Goal: Use online tool/utility: Use online tool/utility

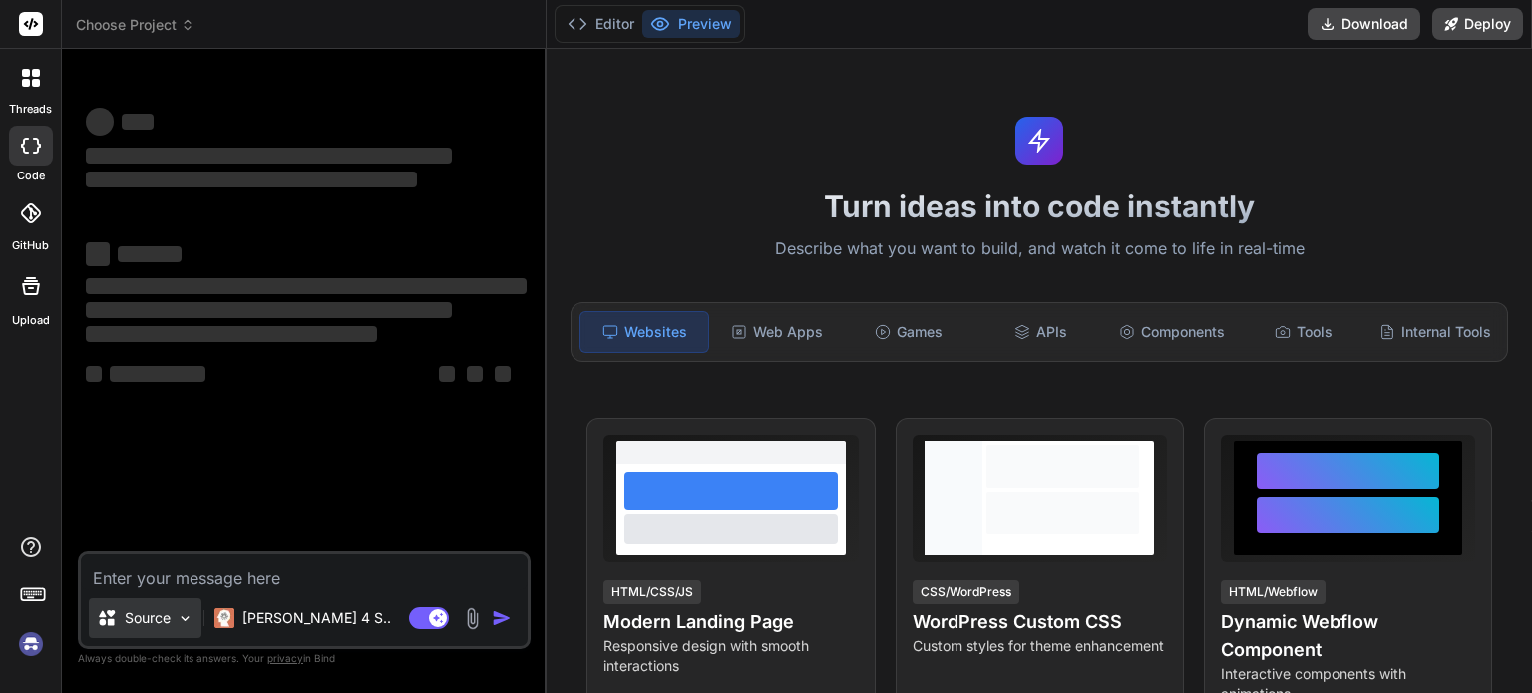
click at [182, 622] on img at bounding box center [185, 619] width 17 height 17
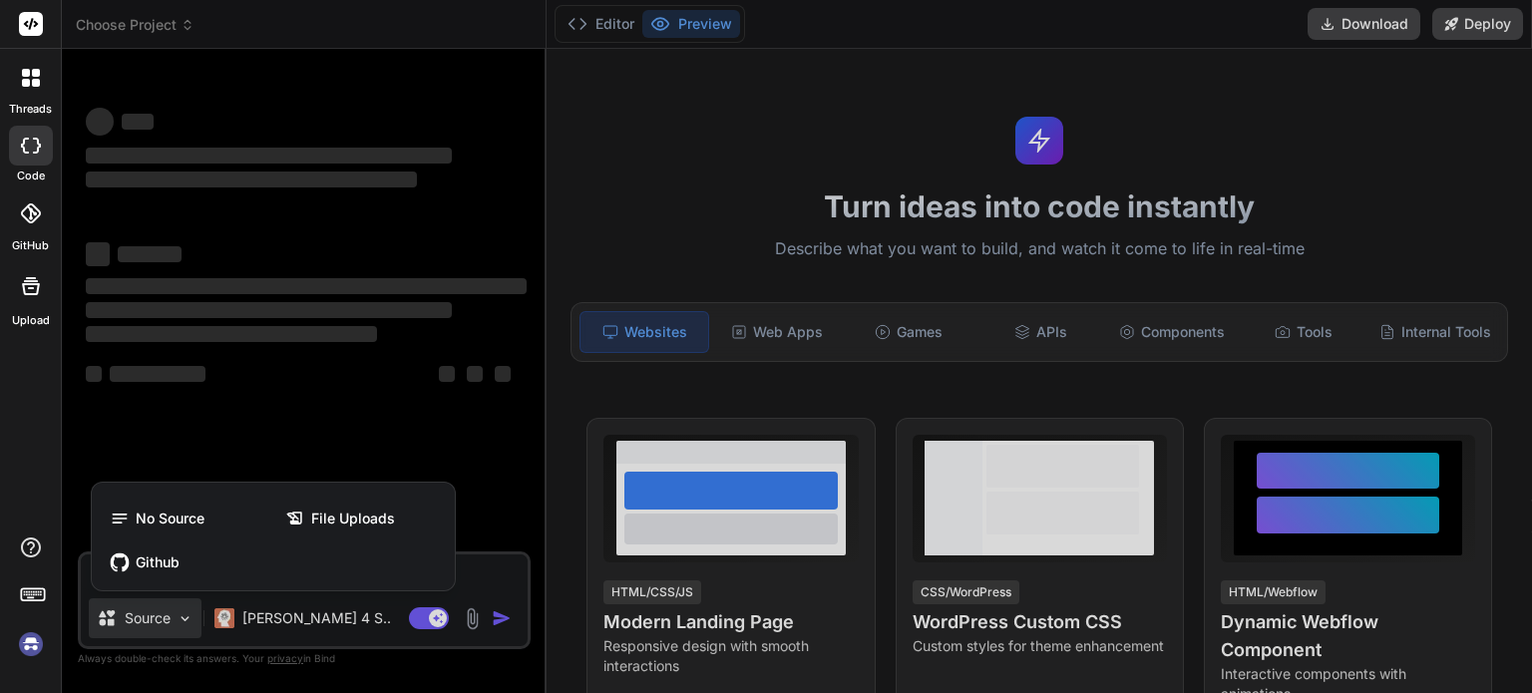
click at [498, 570] on div at bounding box center [766, 346] width 1532 height 693
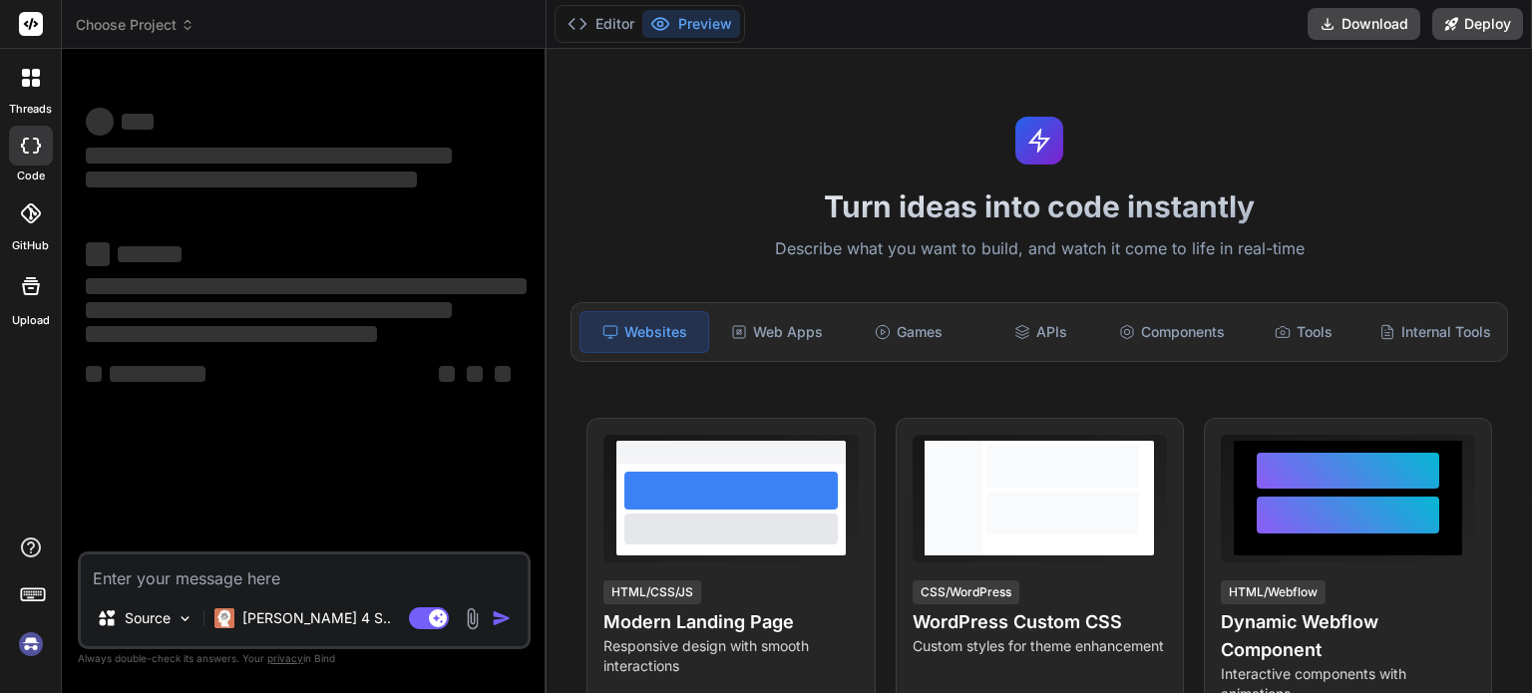
click at [138, 578] on textarea at bounding box center [304, 573] width 447 height 36
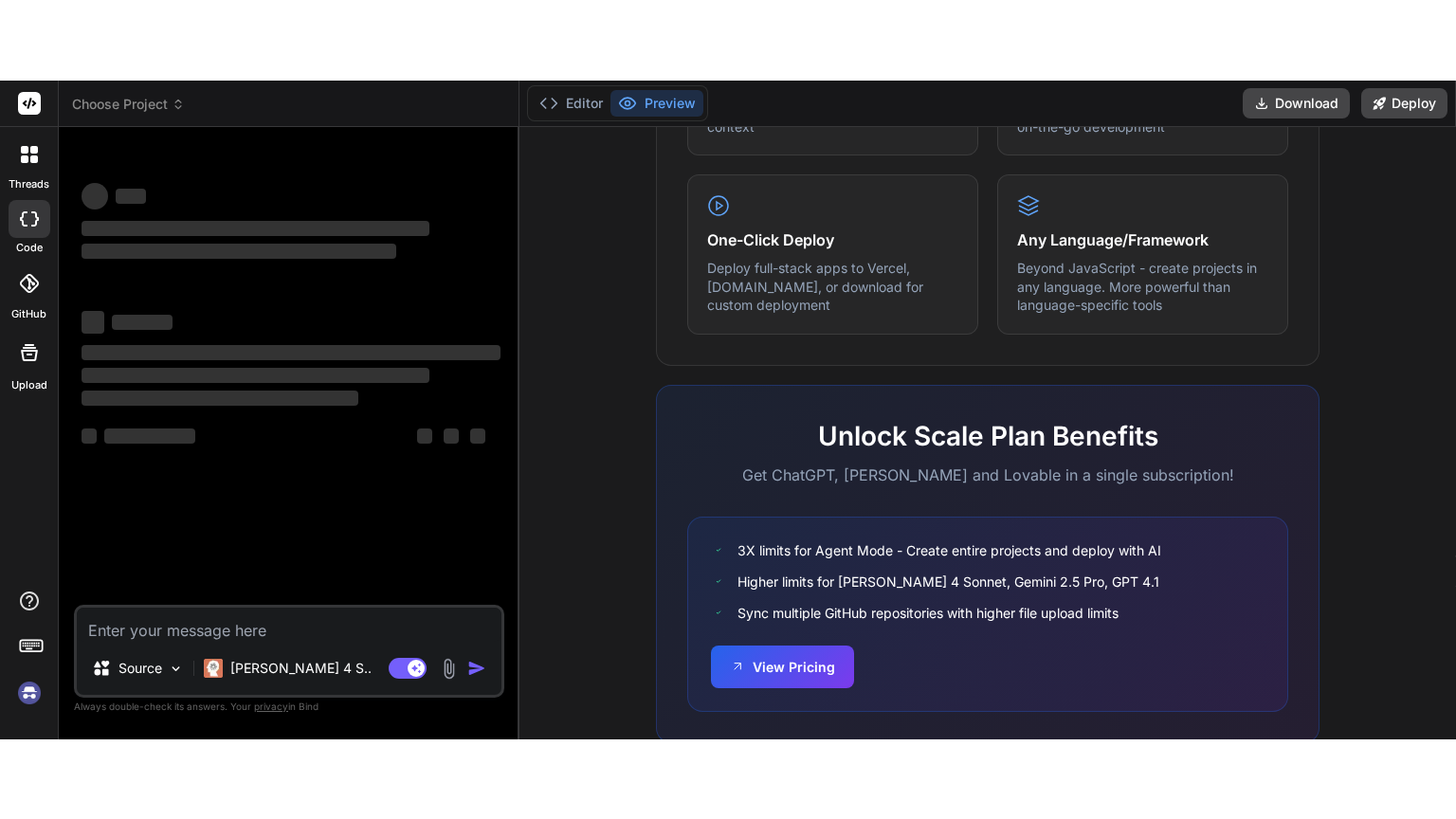
scroll to position [1110, 0]
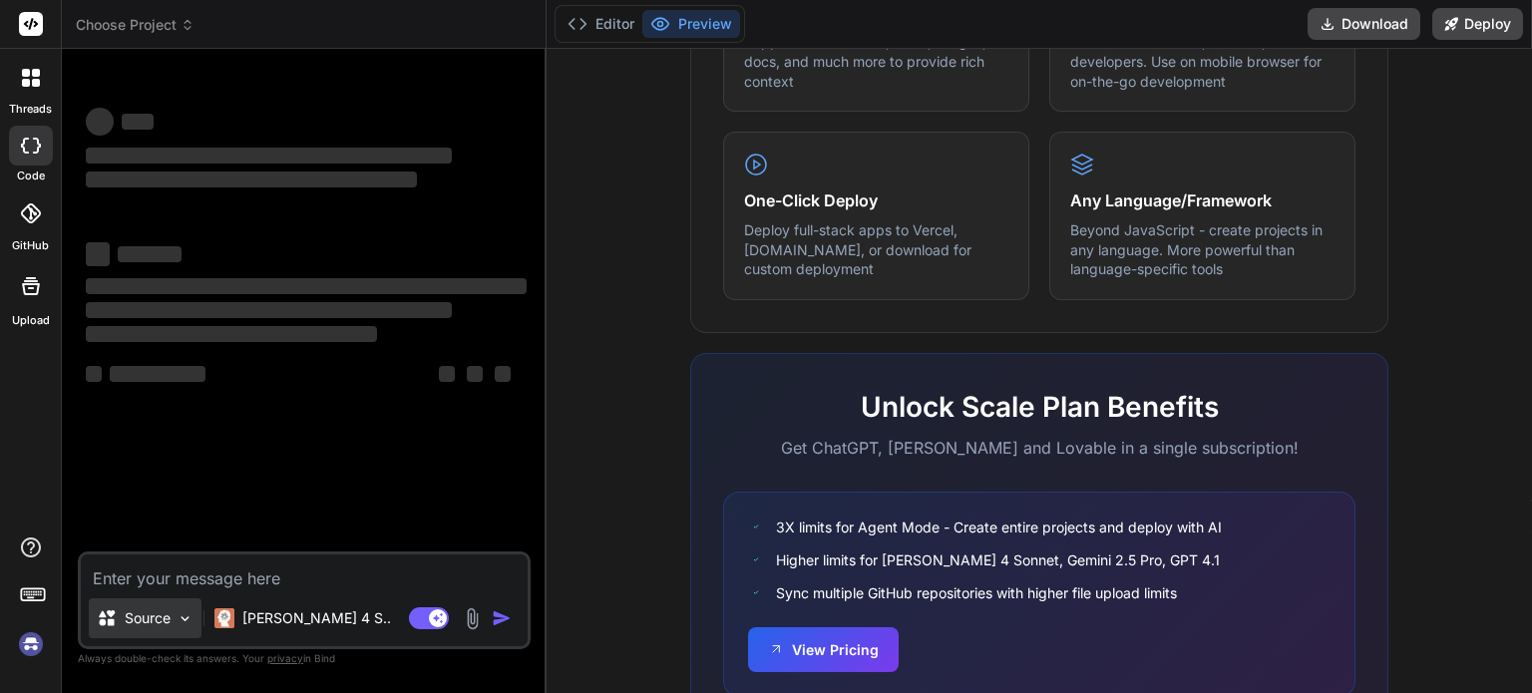
click at [179, 616] on img at bounding box center [185, 619] width 17 height 17
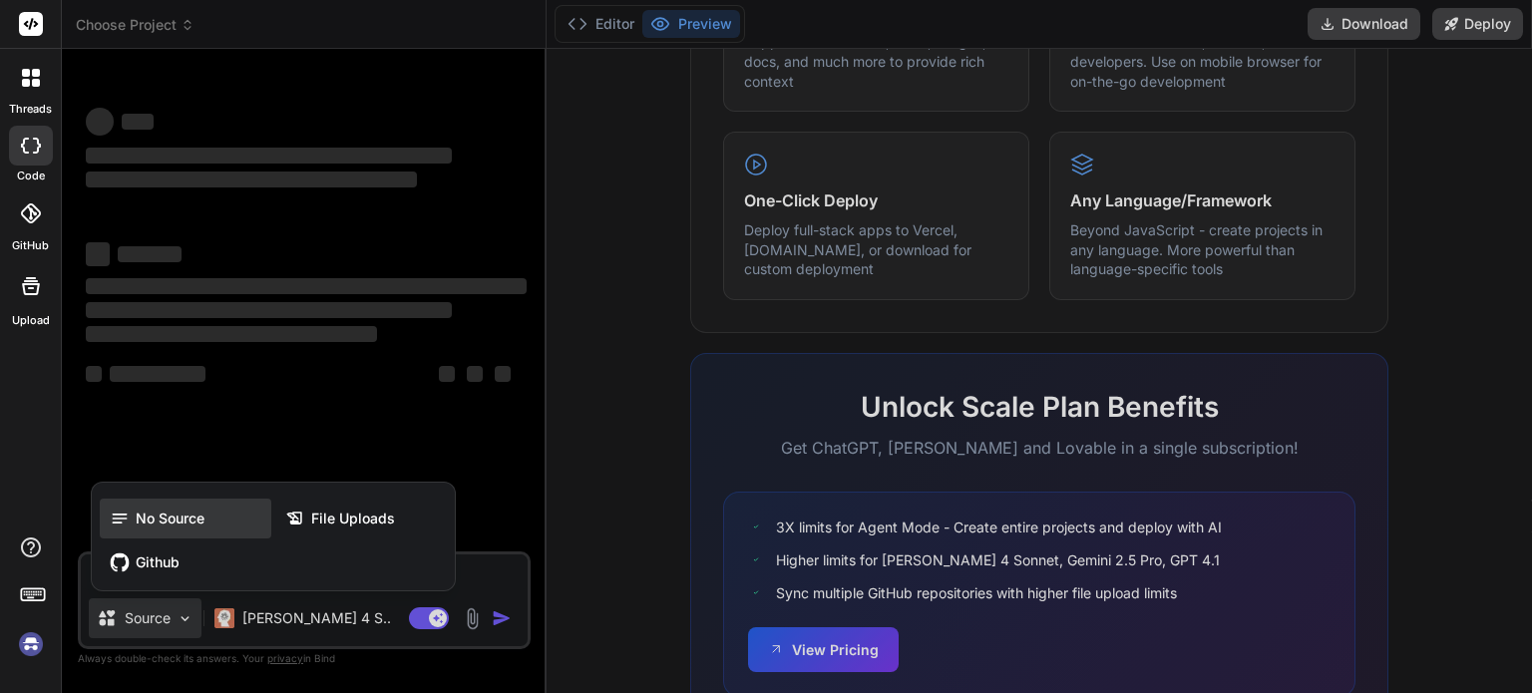
click at [138, 519] on span "No Source" at bounding box center [170, 519] width 69 height 20
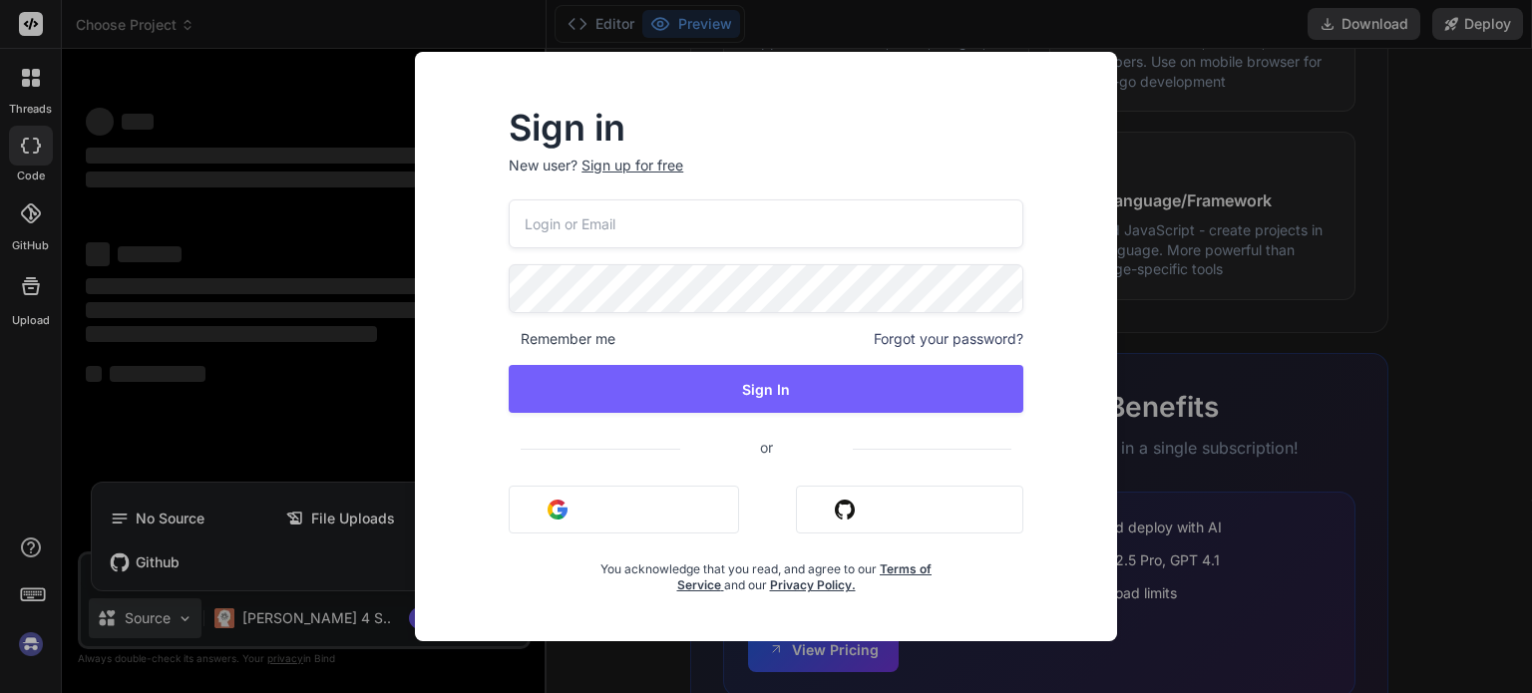
click at [382, 270] on div "Sign in New user? Sign up for free Remember me Forgot your password? Sign In or…" at bounding box center [766, 346] width 1532 height 693
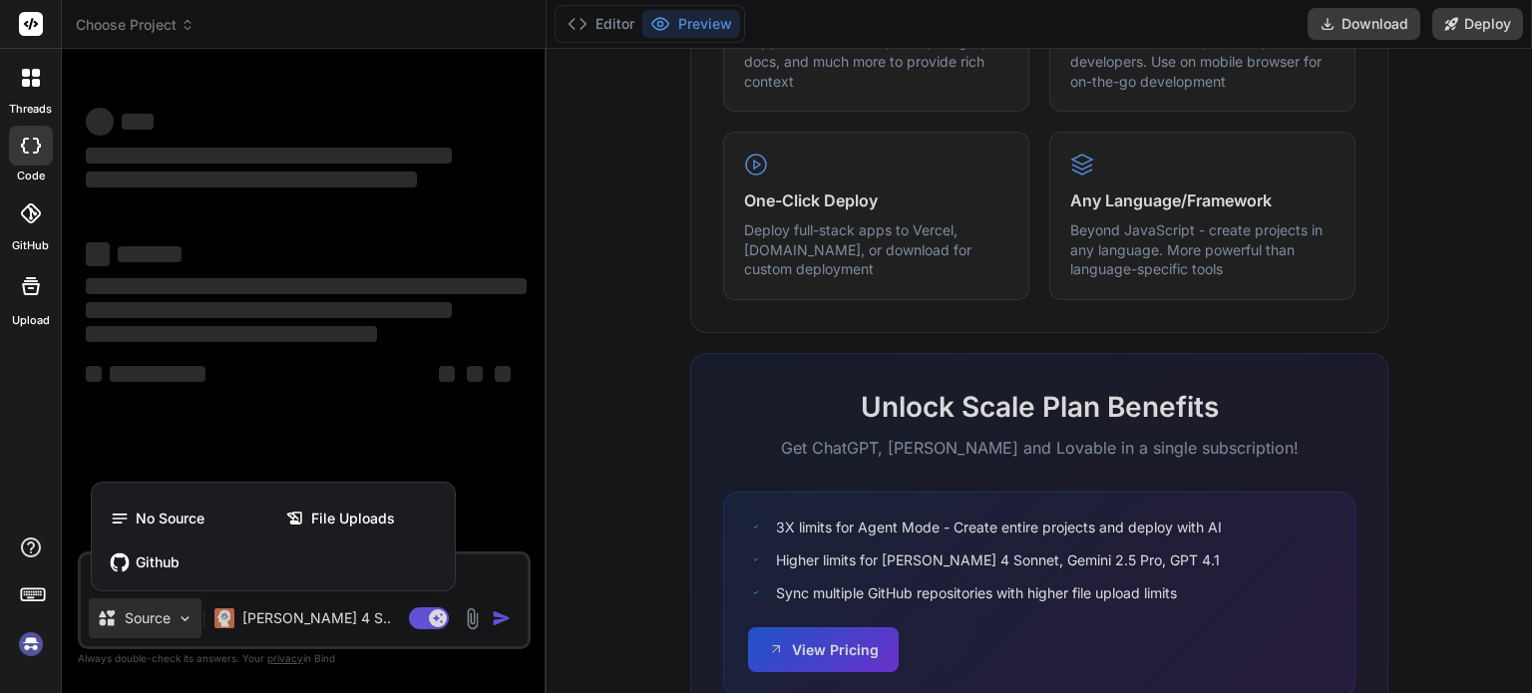
click at [591, 506] on div at bounding box center [766, 346] width 1532 height 693
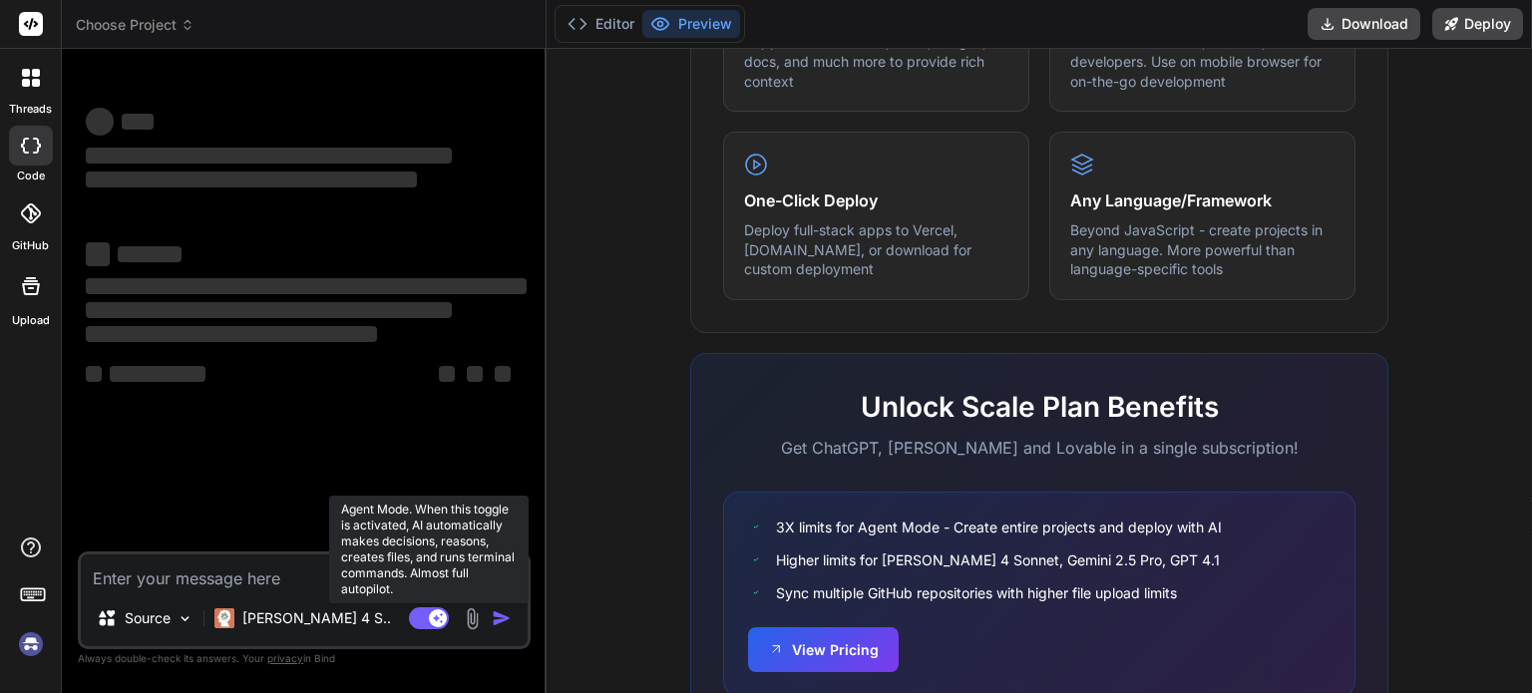
click at [431, 618] on rect at bounding box center [438, 619] width 18 height 18
click at [431, 618] on rect at bounding box center [429, 619] width 40 height 22
click at [431, 618] on rect at bounding box center [438, 619] width 18 height 18
click at [431, 618] on rect at bounding box center [429, 619] width 40 height 22
click at [431, 618] on rect at bounding box center [438, 619] width 18 height 18
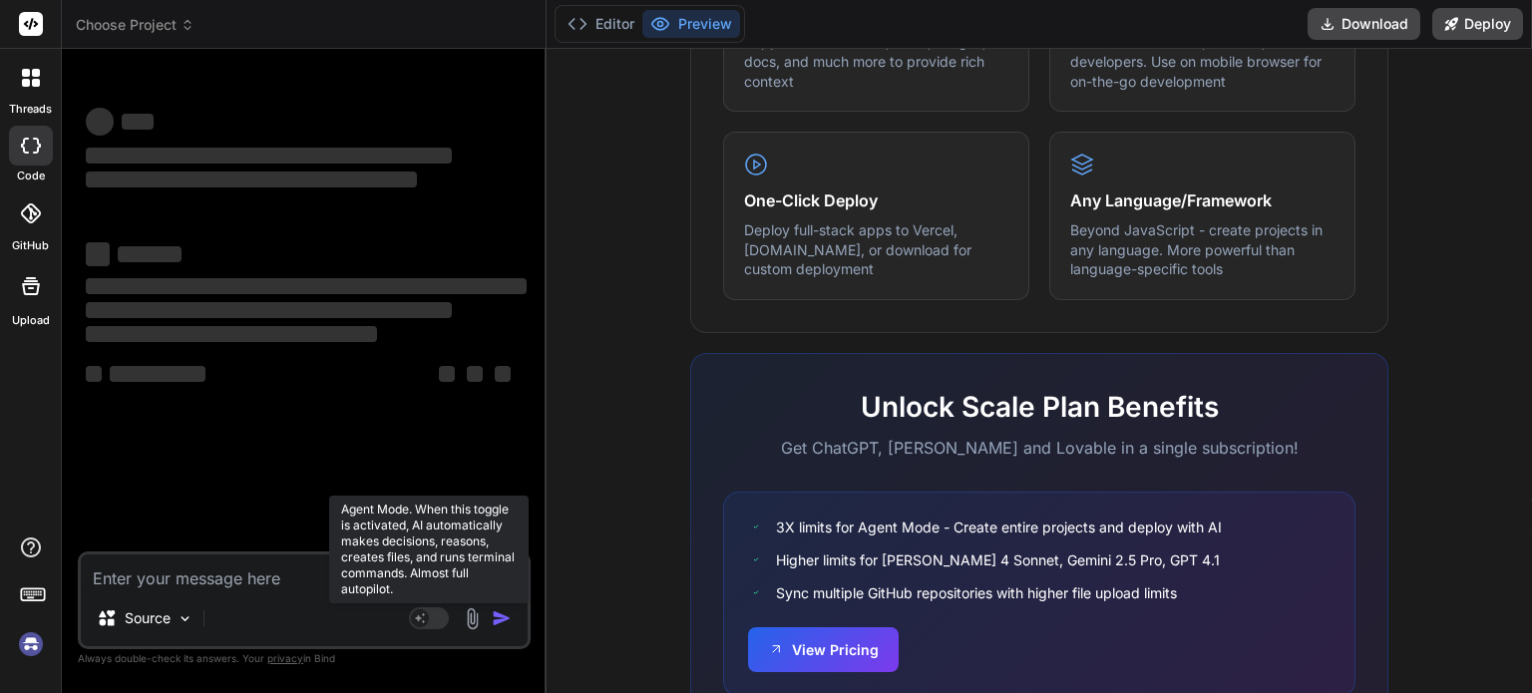
click at [434, 618] on rect at bounding box center [429, 619] width 40 height 22
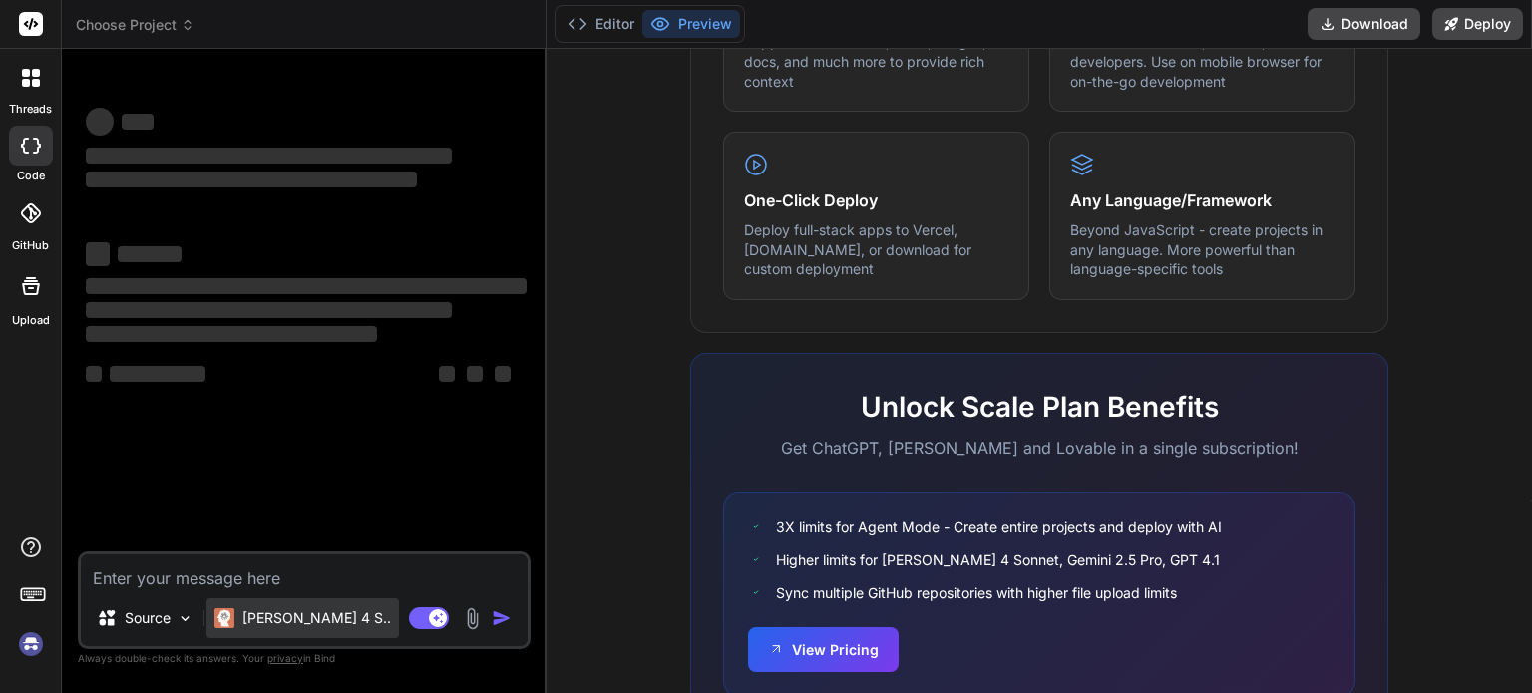
click at [301, 622] on p "[PERSON_NAME] 4 S.." at bounding box center [316, 619] width 149 height 20
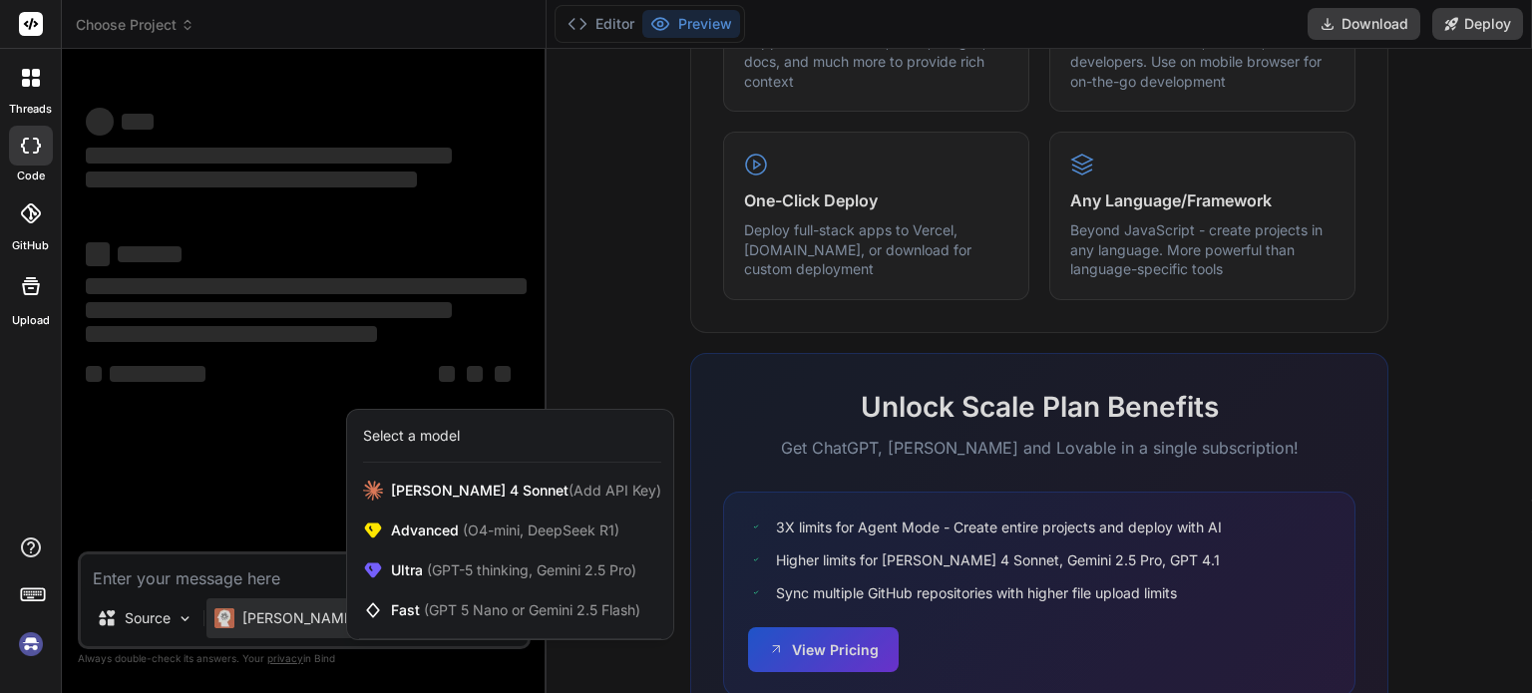
click at [254, 627] on div at bounding box center [766, 346] width 1532 height 693
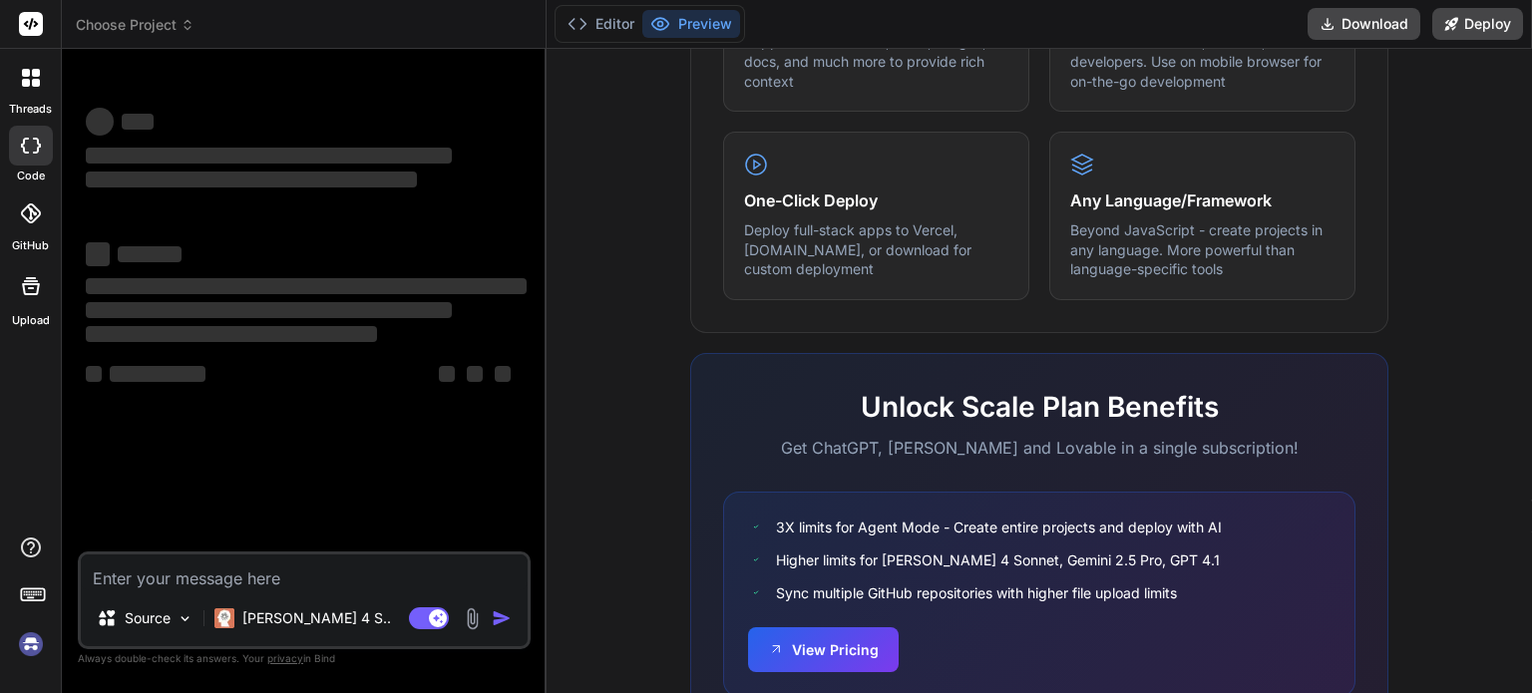
click at [26, 71] on icon at bounding box center [26, 73] width 8 height 8
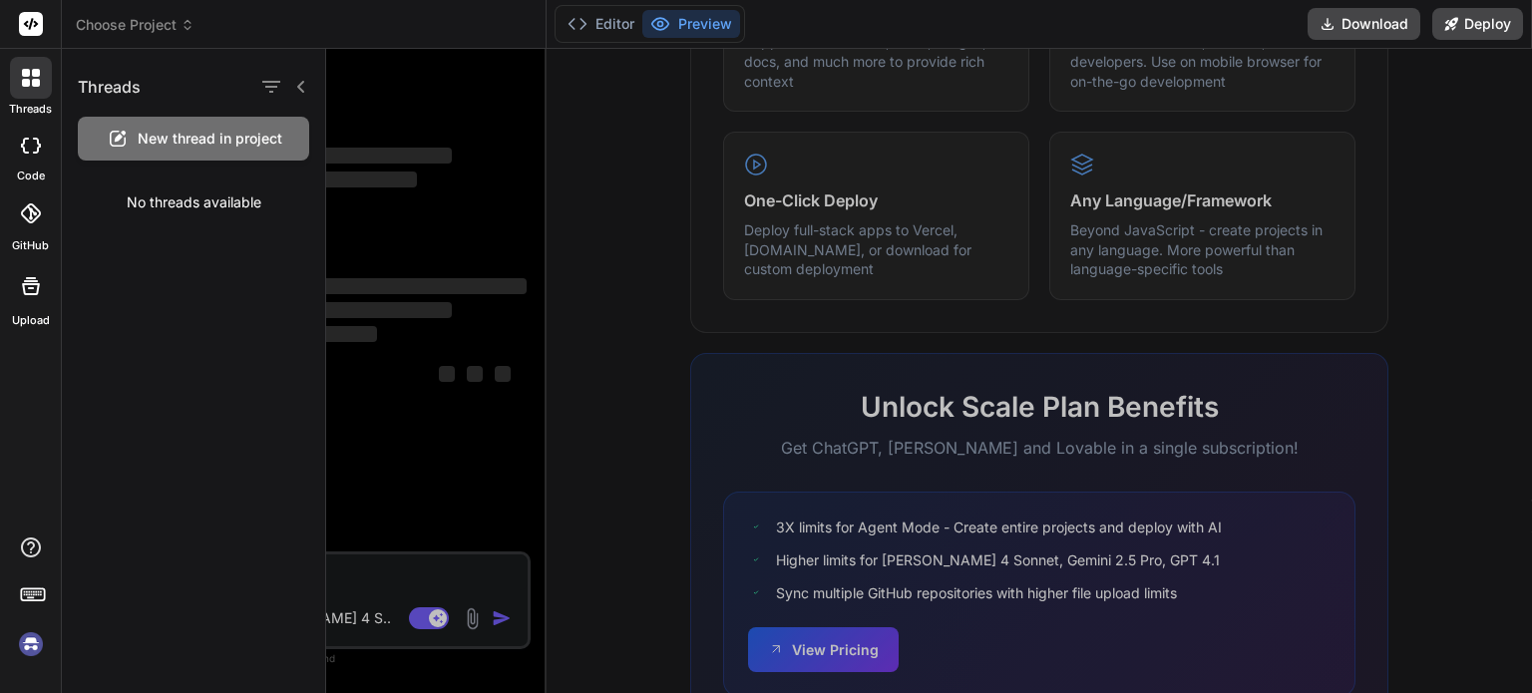
click at [33, 242] on label "GitHub" at bounding box center [30, 245] width 37 height 17
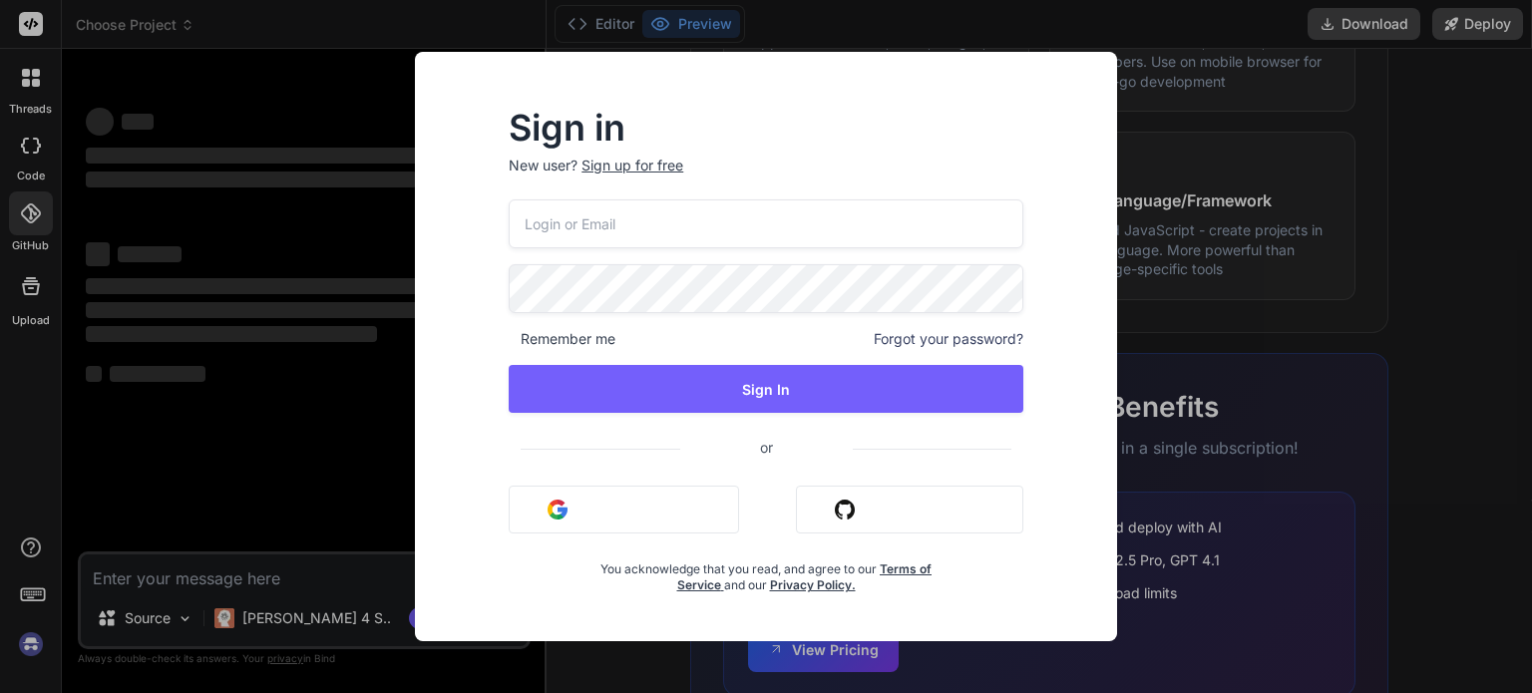
click at [17, 287] on div "Sign in New user? Sign up for free Remember me Forgot your password? Sign In or…" at bounding box center [766, 346] width 1532 height 693
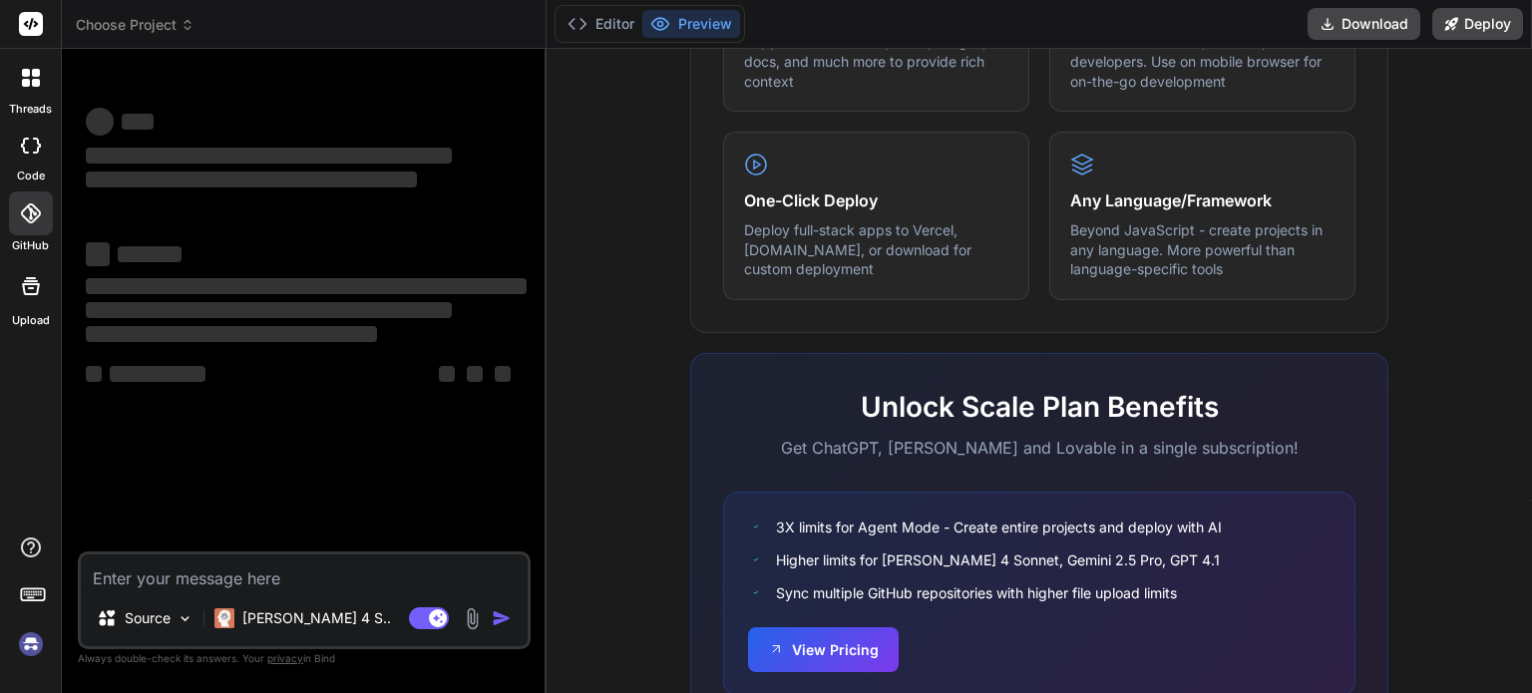
click at [38, 595] on rect at bounding box center [38, 596] width 2 height 2
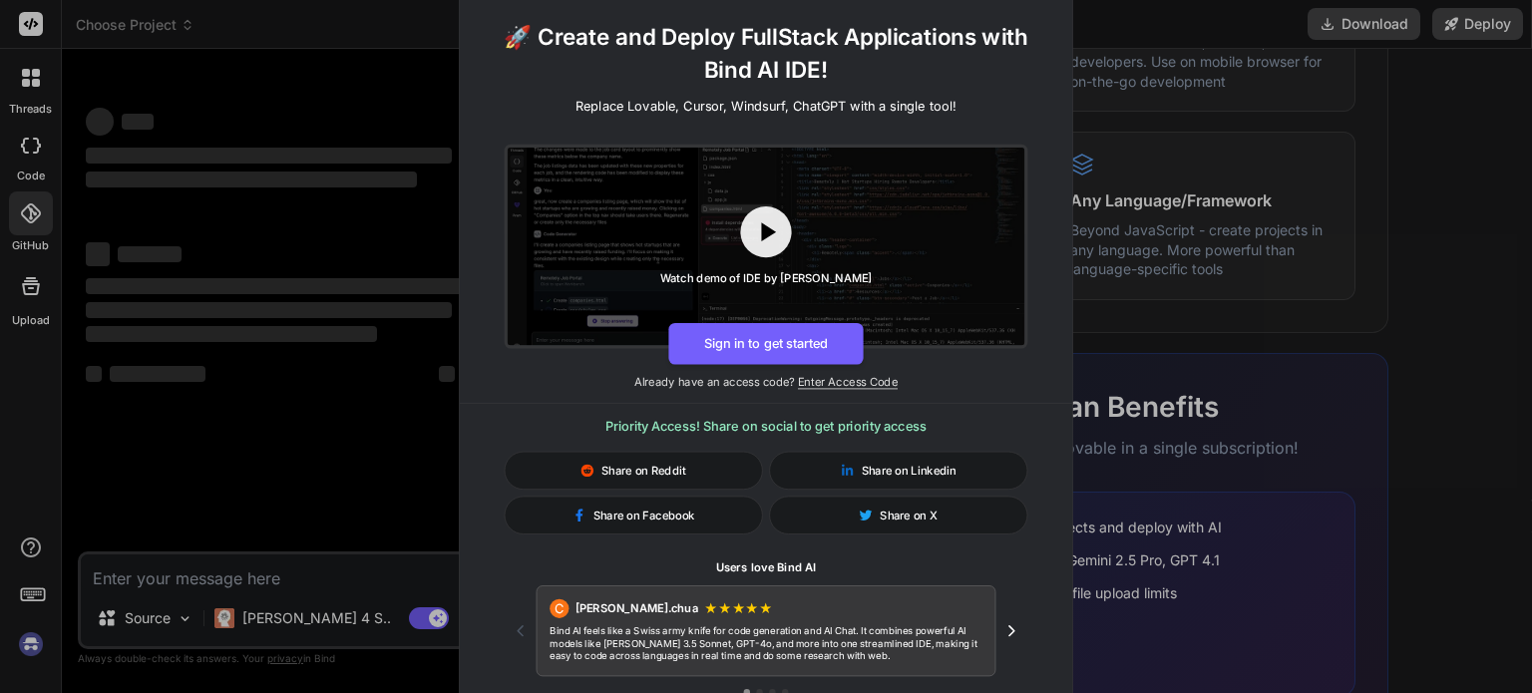
click at [0, 604] on div "🚀 Create and Deploy FullStack Applications with Bind AI IDE! Replace Lovable, C…" at bounding box center [766, 346] width 1532 height 693
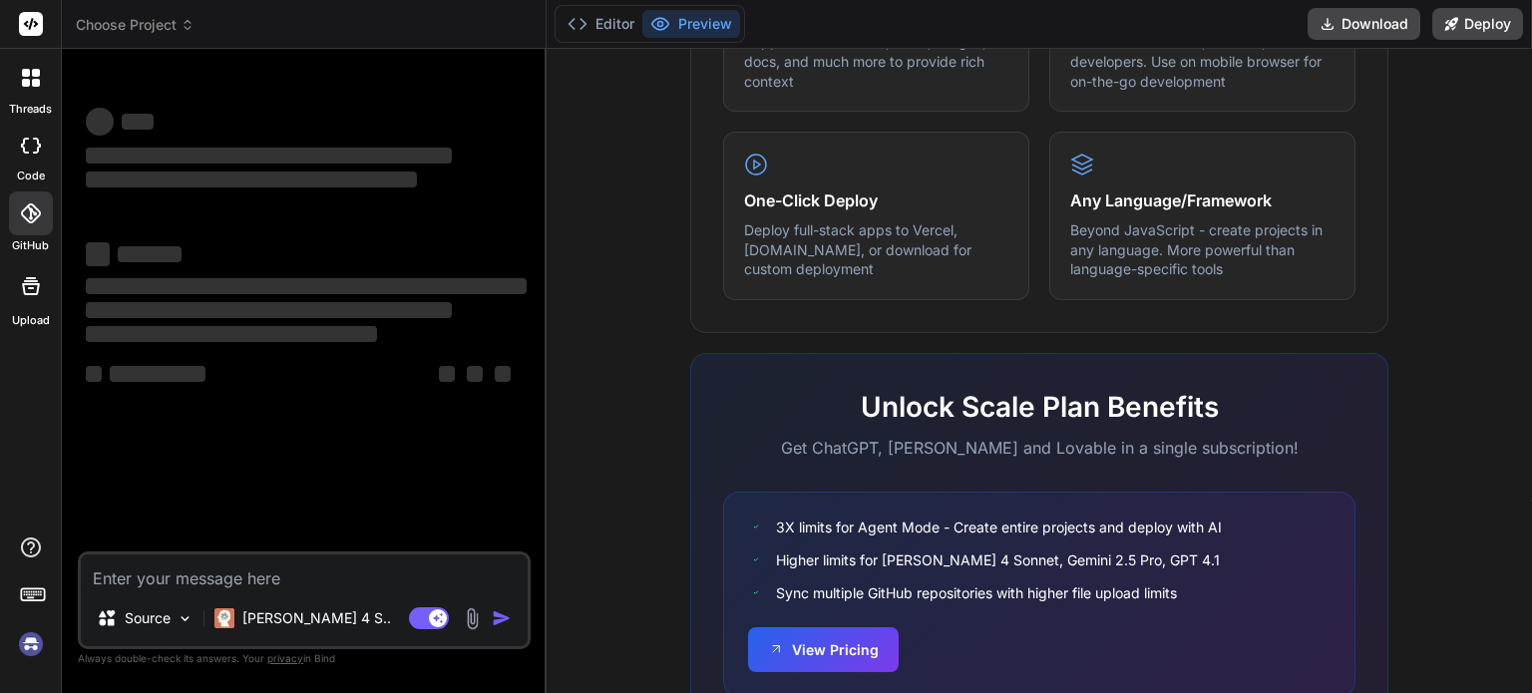
click at [5, 602] on div at bounding box center [30, 599] width 61 height 126
click at [27, 610] on div at bounding box center [30, 599] width 61 height 126
click at [34, 594] on icon at bounding box center [33, 594] width 28 height 28
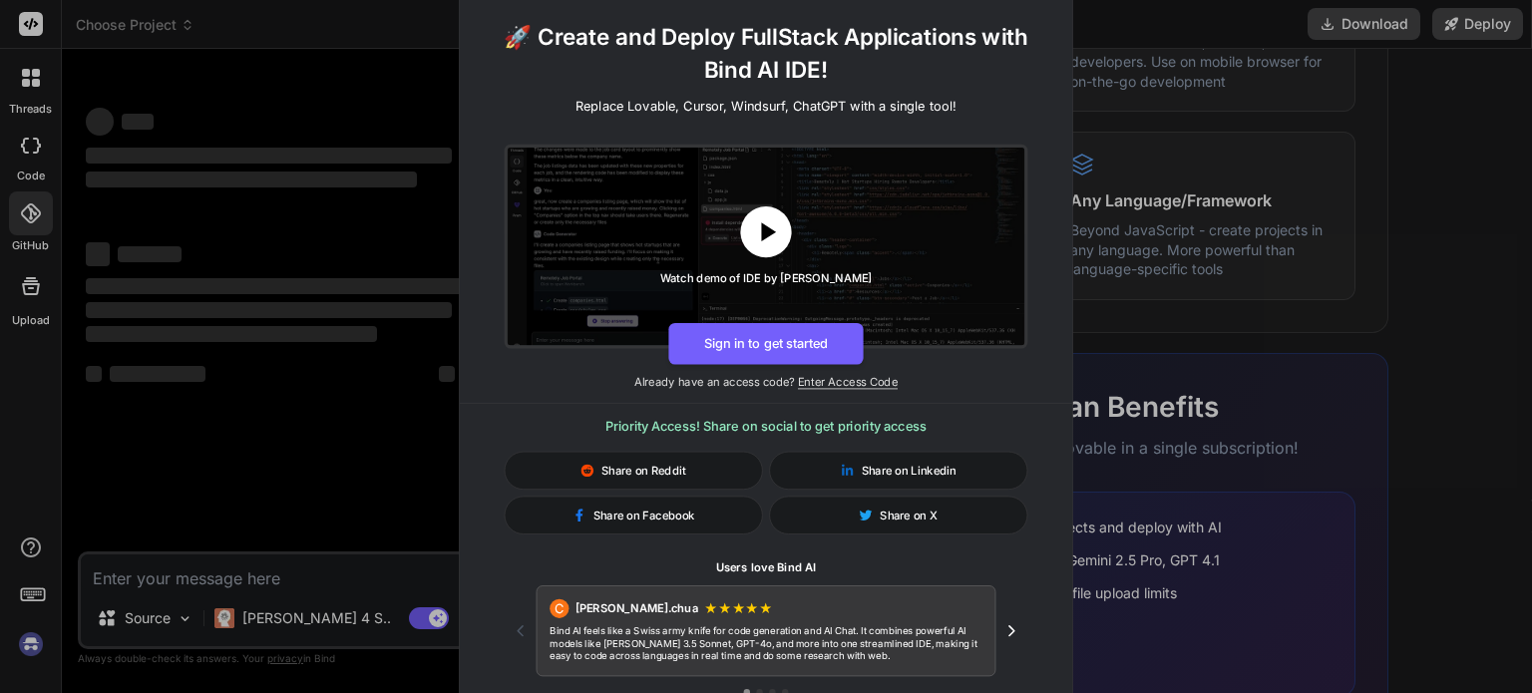
click at [762, 238] on icon at bounding box center [768, 231] width 15 height 19
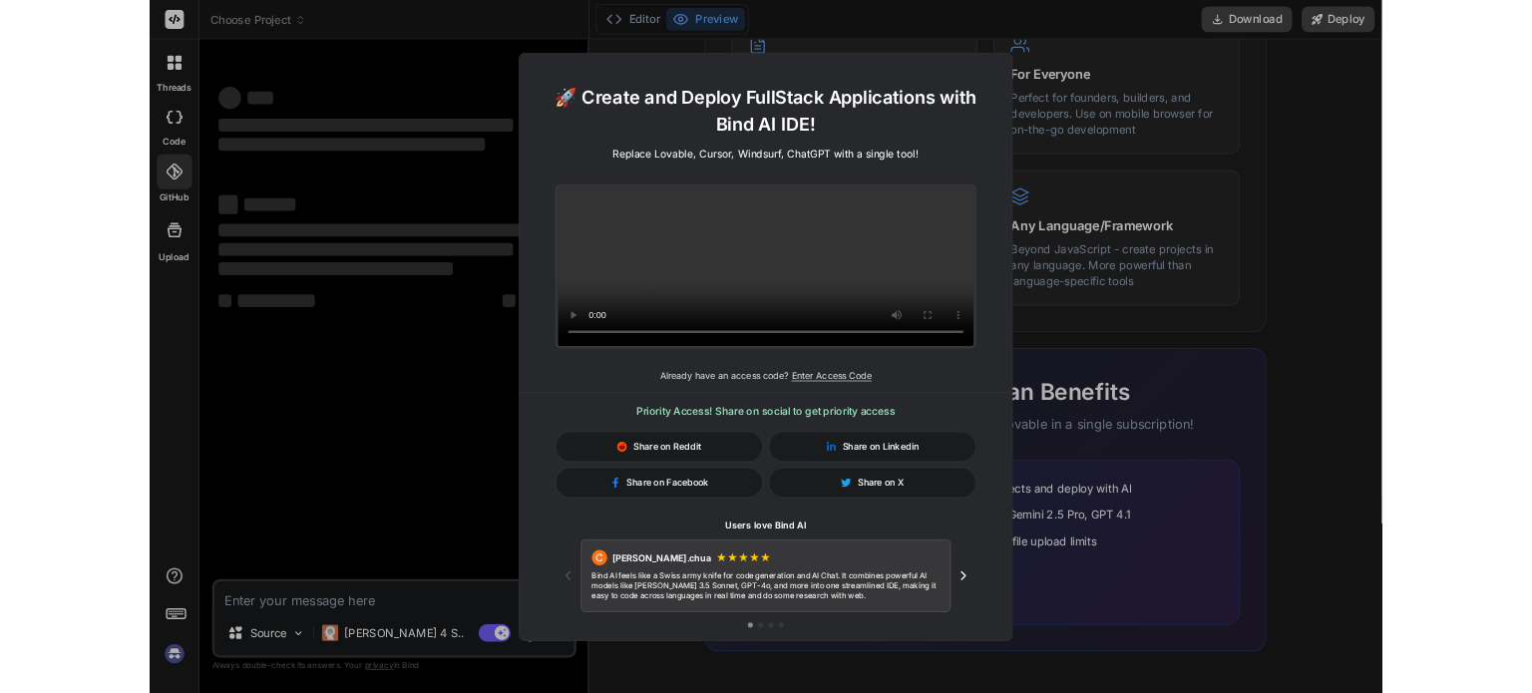
scroll to position [1099, 0]
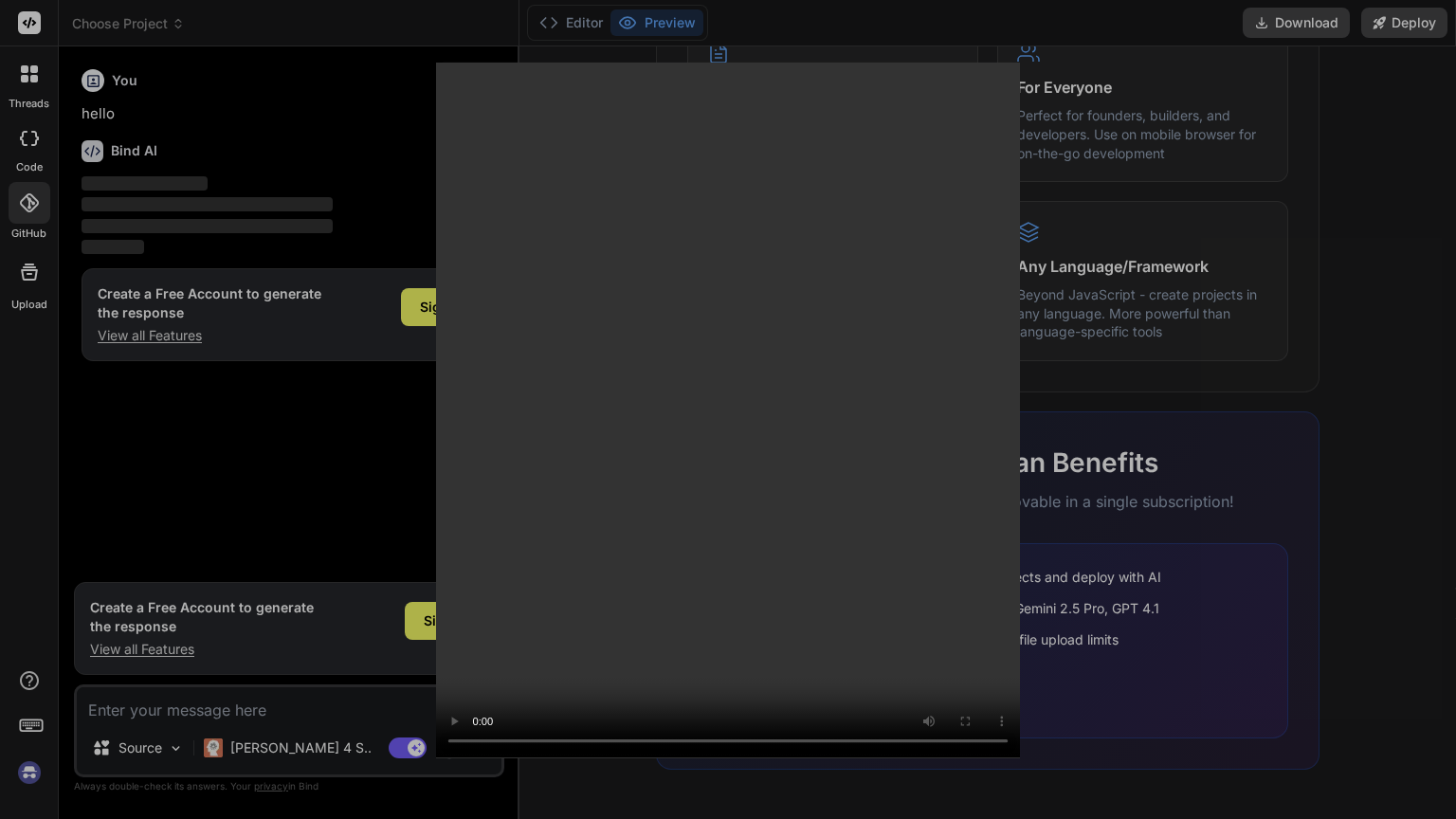
type textarea "x"
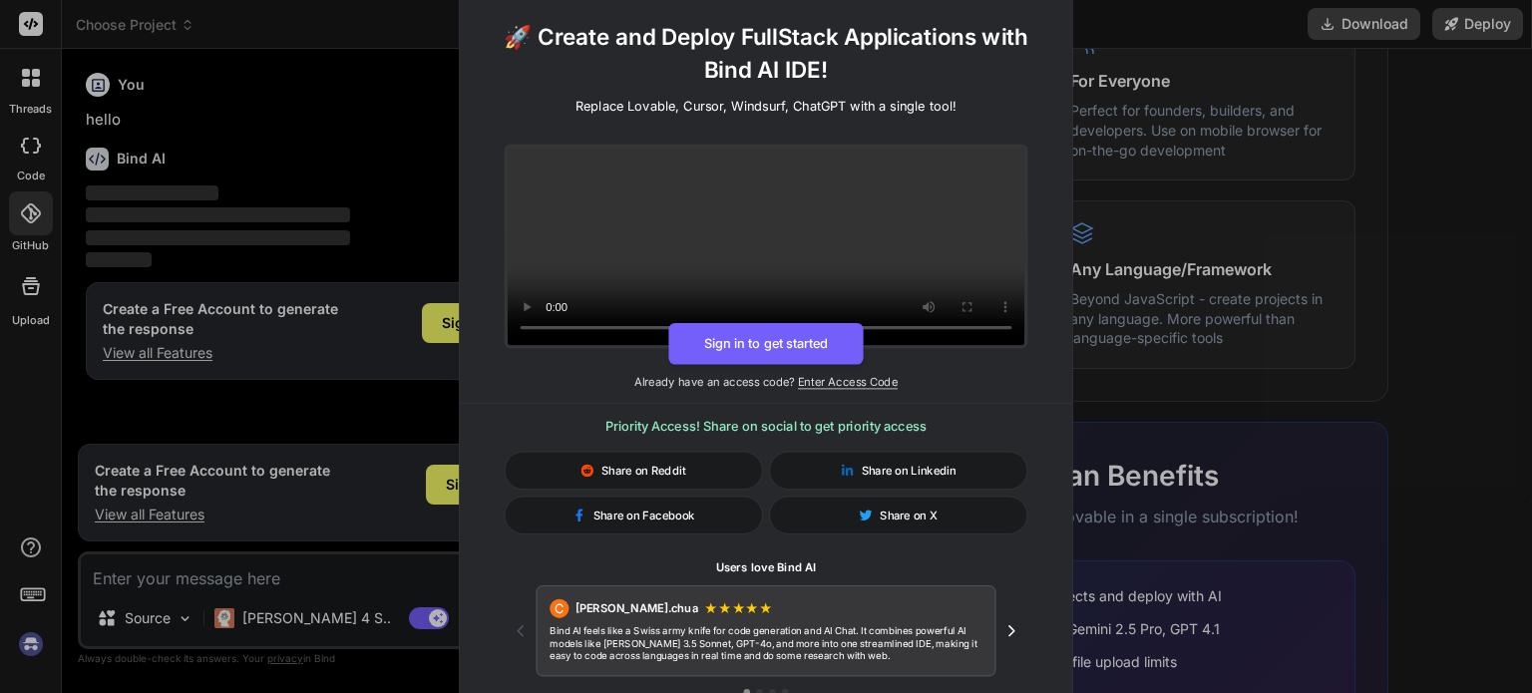
click at [381, 93] on div "🚀 Create and Deploy FullStack Applications with Bind AI IDE! Replace Lovable, C…" at bounding box center [766, 346] width 1532 height 693
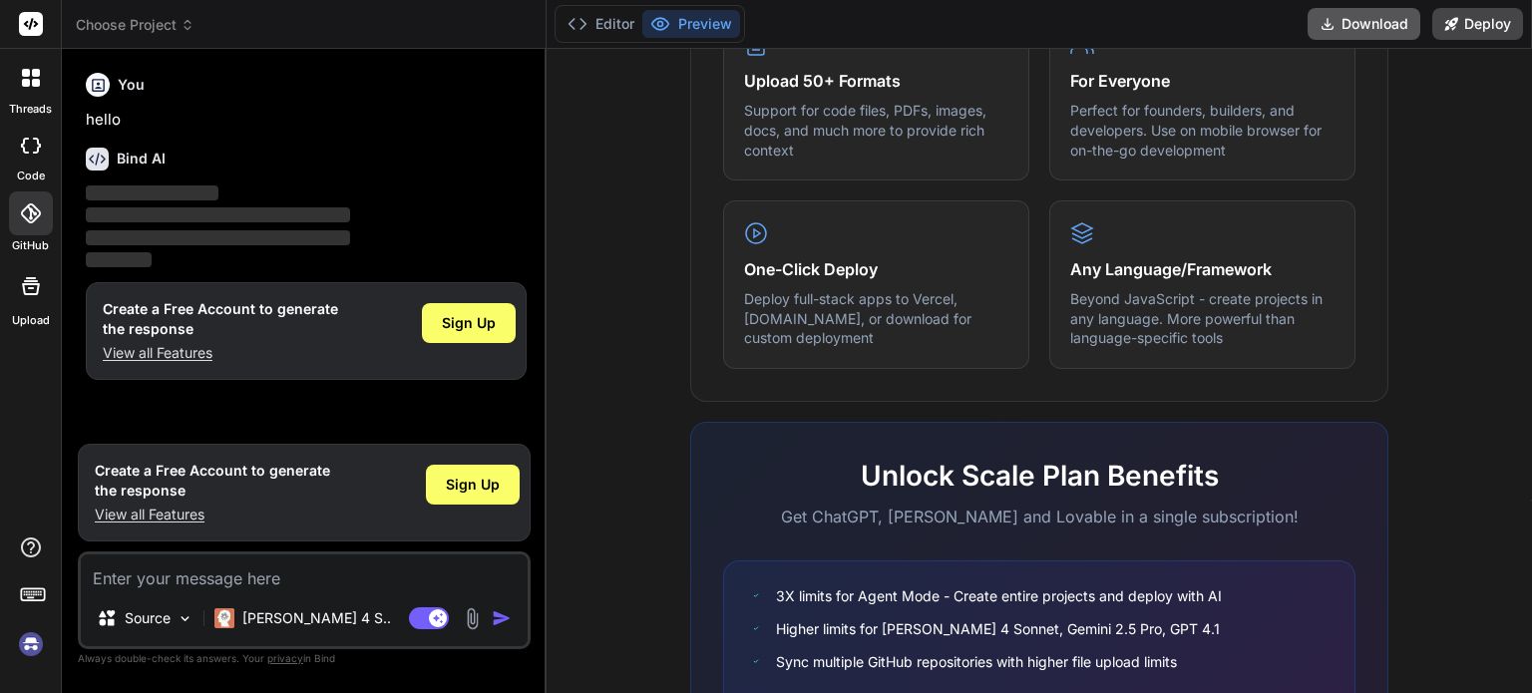
click at [1370, 24] on button "Download" at bounding box center [1364, 24] width 113 height 32
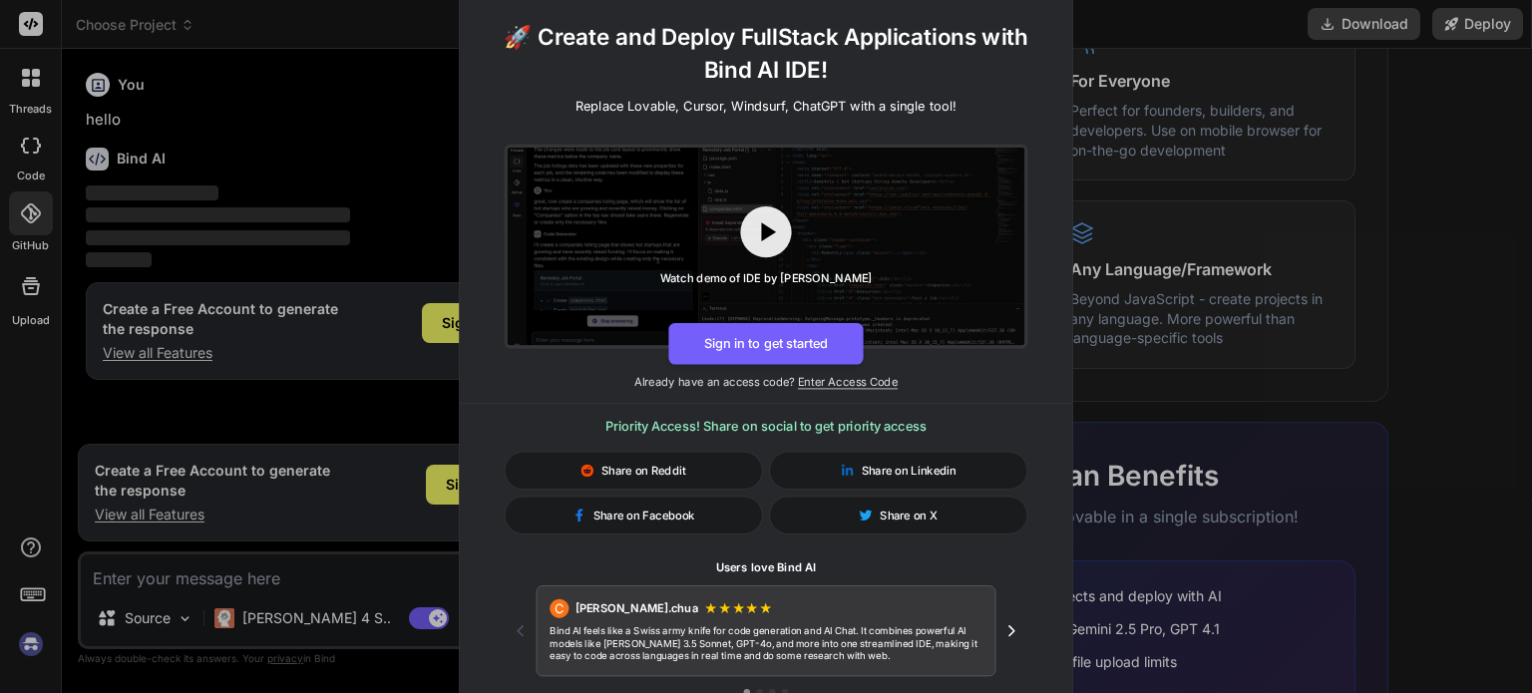
click at [1249, 144] on div "🚀 Create and Deploy FullStack Applications with Bind AI IDE! Replace Lovable, C…" at bounding box center [766, 346] width 1532 height 693
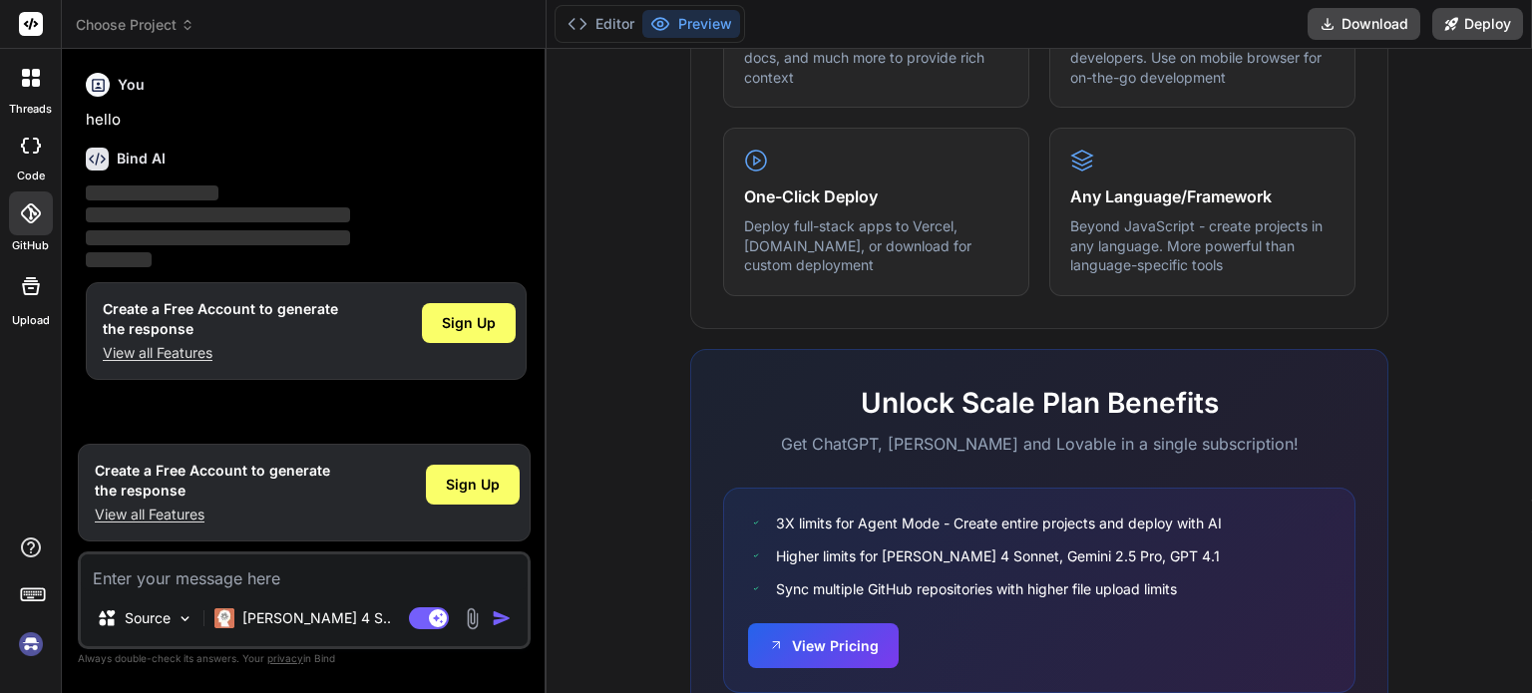
scroll to position [1268, 0]
